Goal: Transaction & Acquisition: Purchase product/service

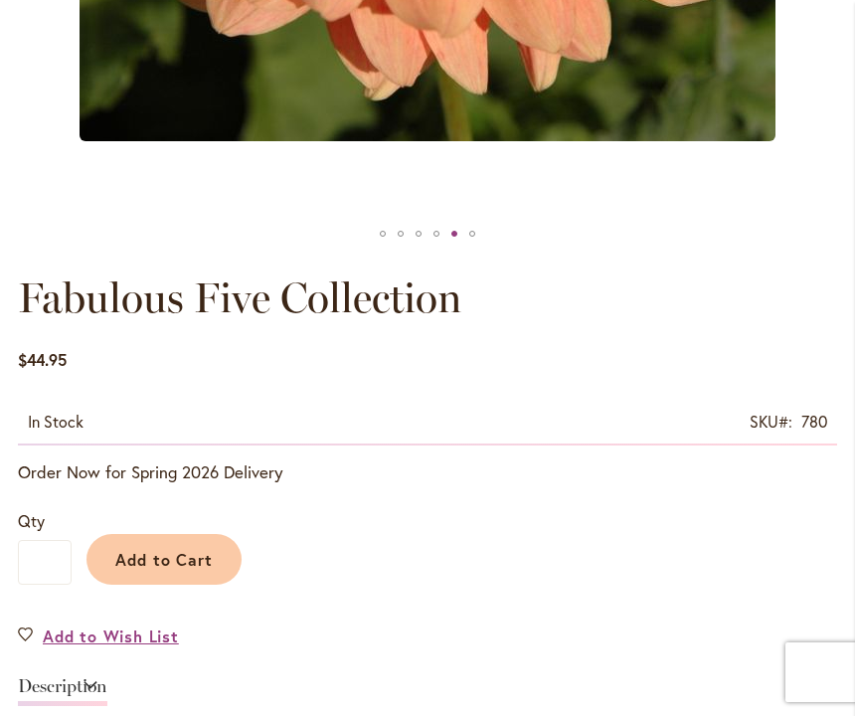
scroll to position [992, 0]
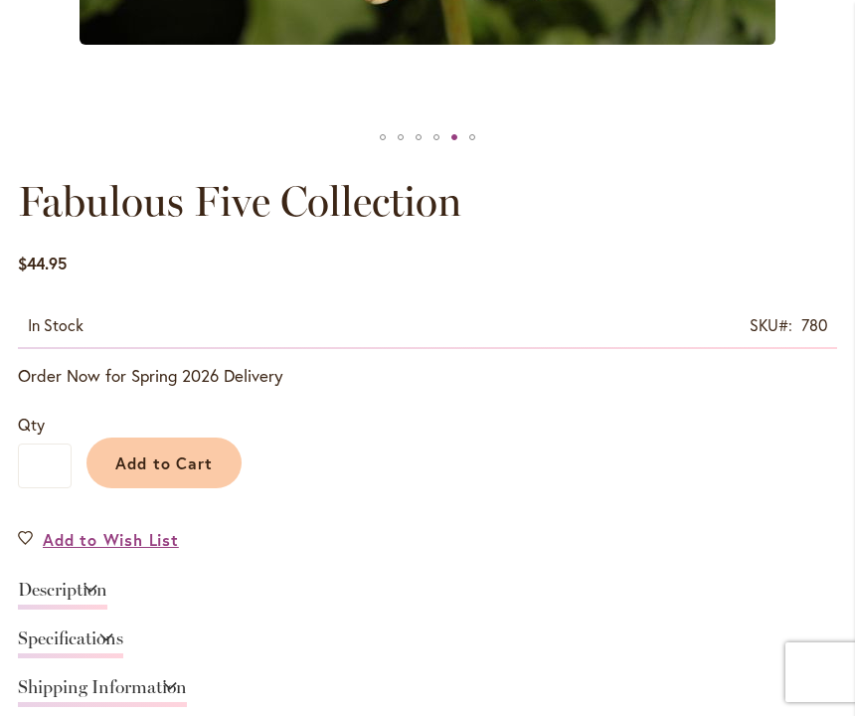
click at [107, 583] on link "Description" at bounding box center [63, 595] width 90 height 29
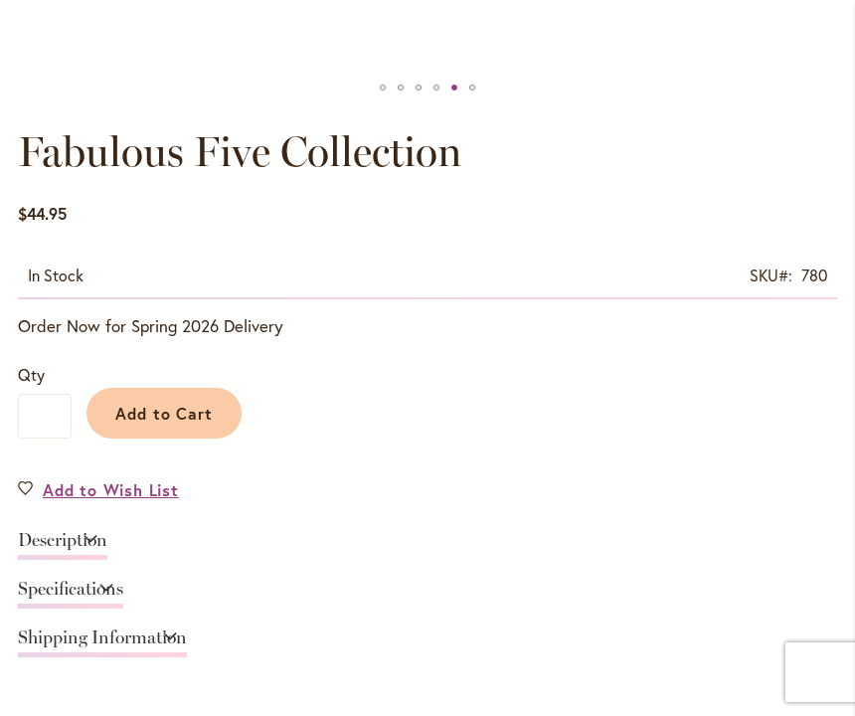
scroll to position [1047, 0]
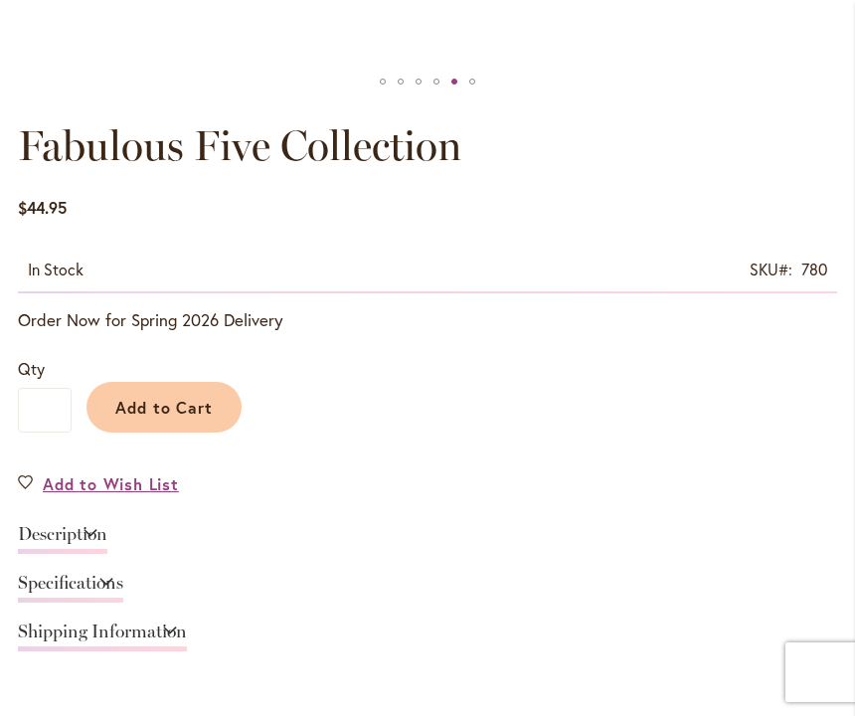
click at [662, 443] on div "Add to Cart" at bounding box center [455, 402] width 766 height 91
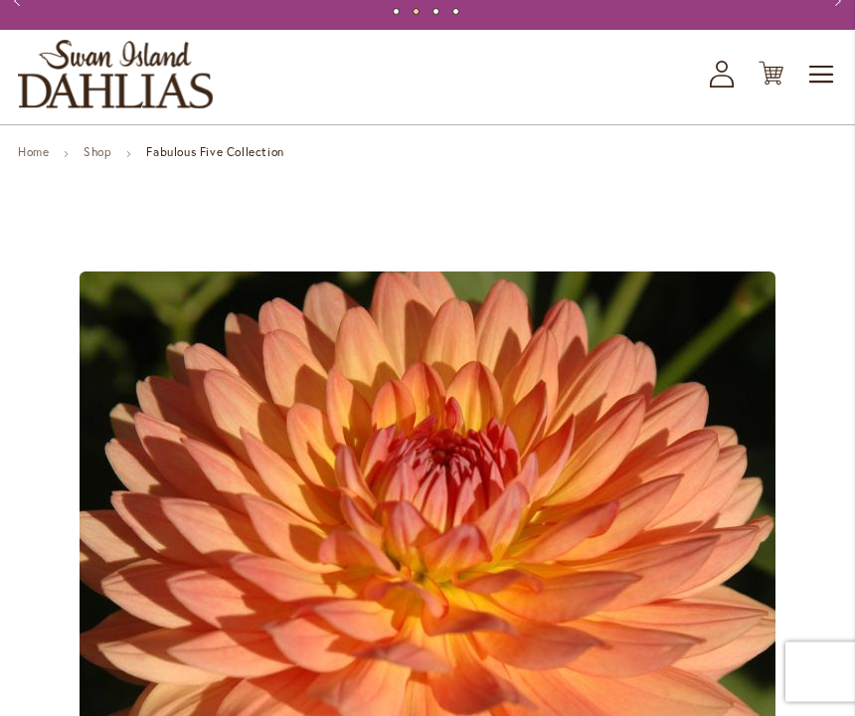
scroll to position [0, 0]
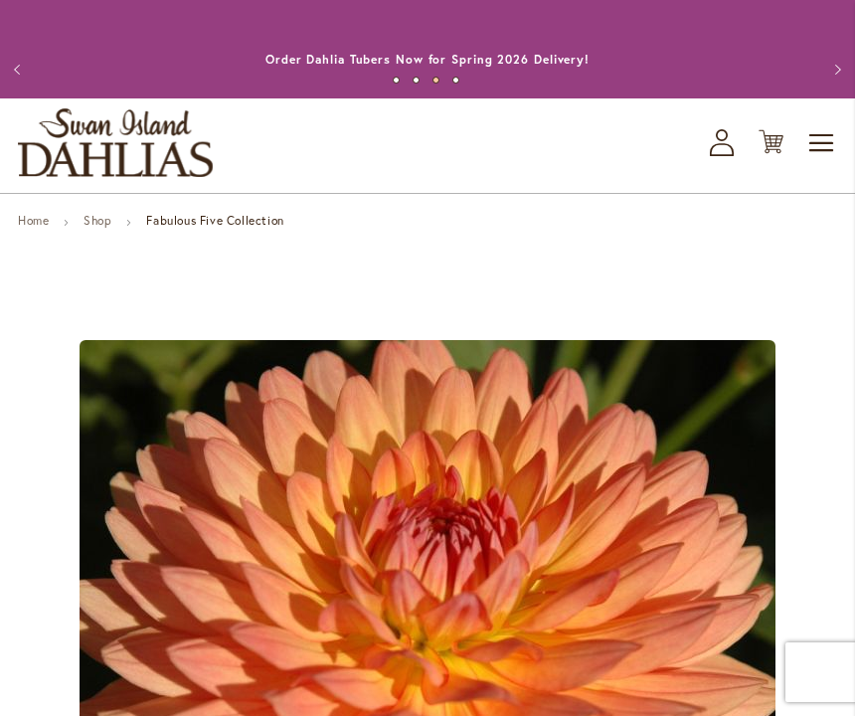
click at [234, 228] on strong "Fabulous Five Collection" at bounding box center [214, 220] width 137 height 15
click at [236, 225] on strong "Fabulous Five Collection" at bounding box center [214, 220] width 137 height 15
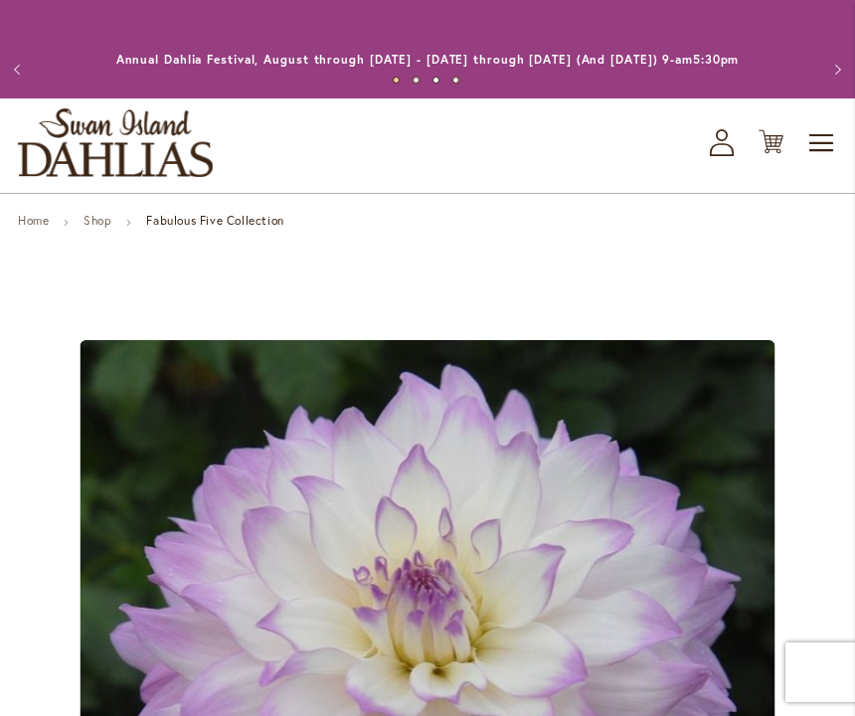
click at [39, 50] on button "Previous" at bounding box center [20, 70] width 40 height 40
click at [17, 68] on button "Previous" at bounding box center [20, 70] width 40 height 40
click at [216, 217] on strong "Fabulous Five Collection" at bounding box center [214, 220] width 137 height 15
click at [211, 219] on strong "Fabulous Five Collection" at bounding box center [214, 220] width 137 height 15
click at [775, 144] on icon "Cart .cls-1 { fill: #231f20; }" at bounding box center [771, 141] width 25 height 25
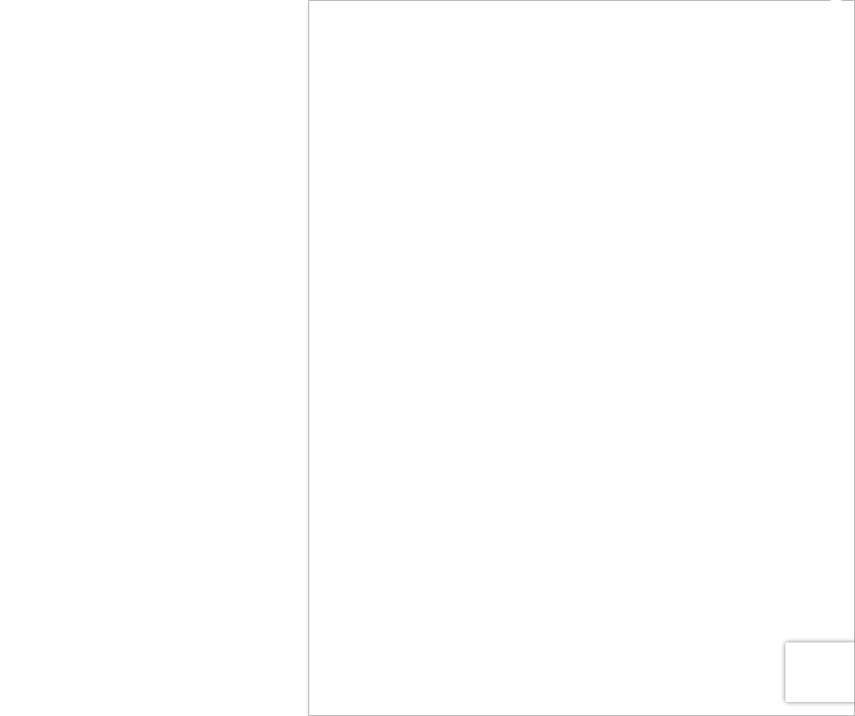
click at [254, 292] on div "MIKAYLA MIRANDA" at bounding box center [427, 343] width 855 height 686
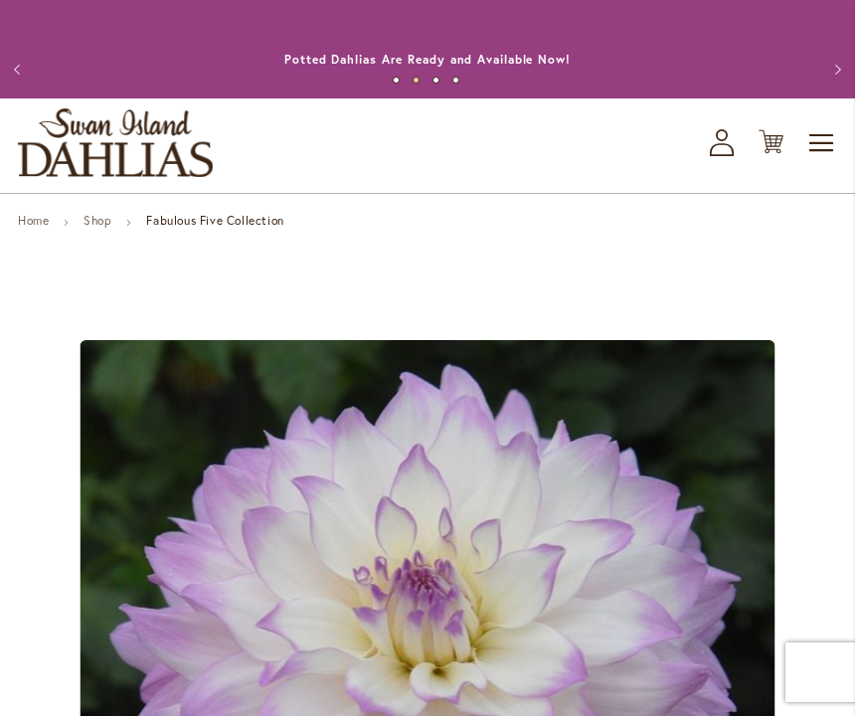
click at [829, 145] on span "Toggle Nav" at bounding box center [823, 143] width 30 height 40
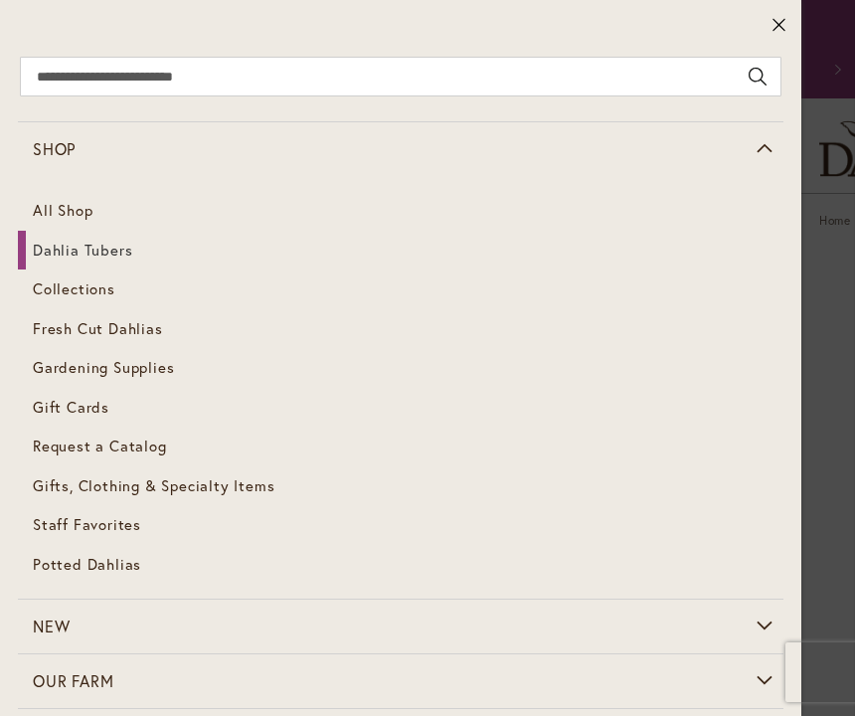
click at [118, 261] on link "Dahlia Tubers" at bounding box center [401, 251] width 766 height 40
